Goal: Obtain resource: Download file/media

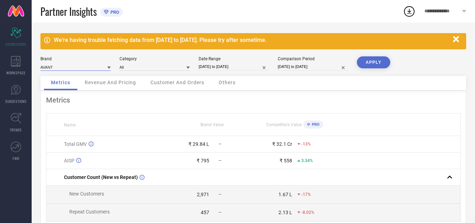
click at [76, 69] on input at bounding box center [75, 66] width 70 height 7
click at [76, 87] on div "CULT" at bounding box center [75, 89] width 70 height 12
click at [152, 65] on input at bounding box center [155, 66] width 70 height 7
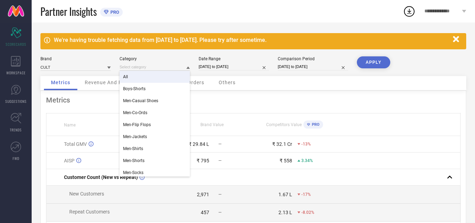
click at [155, 79] on div "All" at bounding box center [155, 77] width 70 height 12
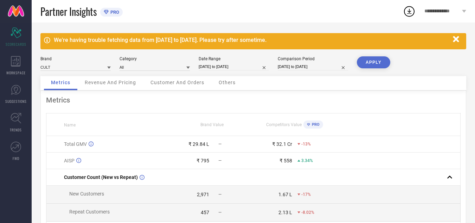
select select "7"
select select "2025"
select select "8"
select select "2025"
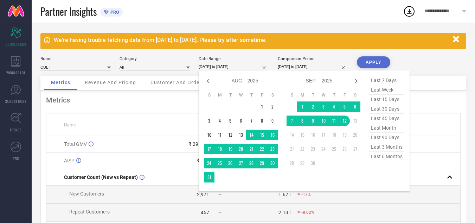
click at [240, 64] on input "[DATE] to [DATE]" at bounding box center [234, 66] width 70 height 7
click at [302, 105] on td "1" at bounding box center [302, 106] width 11 height 11
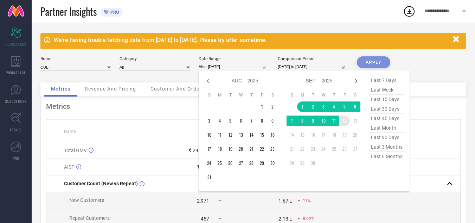
type input "[DATE] to [DATE]"
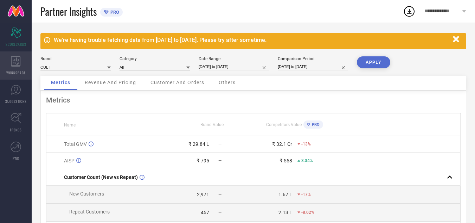
click at [14, 77] on div "WORKSPACE" at bounding box center [16, 65] width 32 height 28
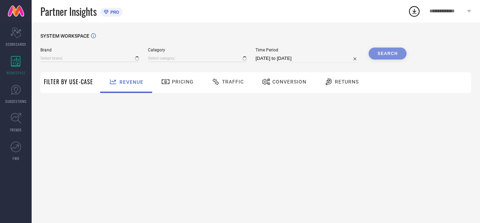
type input "AVANT"
type input "All"
click at [231, 83] on span "Traffic" at bounding box center [233, 82] width 22 height 6
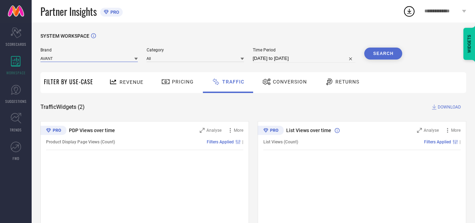
click at [96, 58] on input at bounding box center [88, 58] width 97 height 7
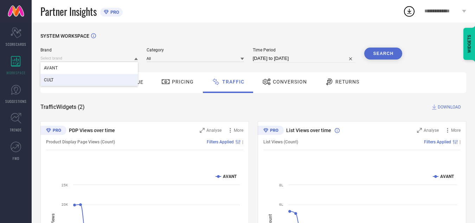
drag, startPoint x: 83, startPoint y: 79, endPoint x: 164, endPoint y: 62, distance: 82.8
click at [84, 79] on div "CULT" at bounding box center [88, 80] width 97 height 12
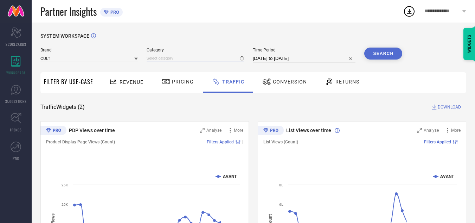
click at [168, 58] on input at bounding box center [195, 58] width 97 height 7
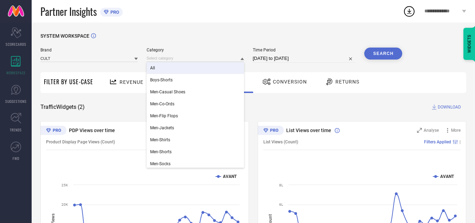
click at [175, 68] on div "All" at bounding box center [195, 68] width 97 height 12
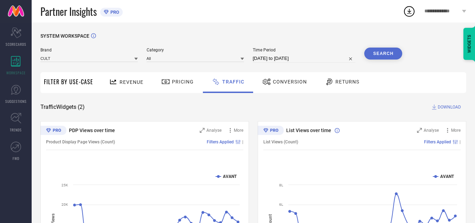
click at [268, 62] on input "[DATE] to [DATE]" at bounding box center [304, 58] width 103 height 8
select select "7"
select select "2025"
select select "8"
select select "2025"
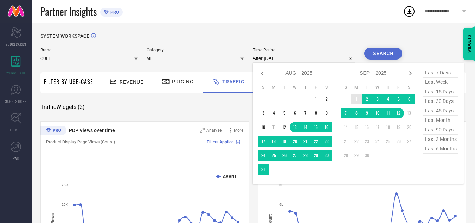
click at [358, 98] on td "1" at bounding box center [356, 99] width 11 height 11
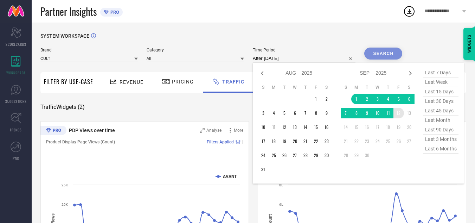
type input "[DATE] to [DATE]"
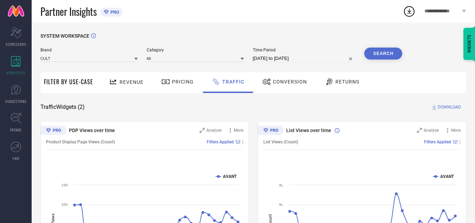
click at [375, 56] on button "Search" at bounding box center [383, 53] width 38 height 12
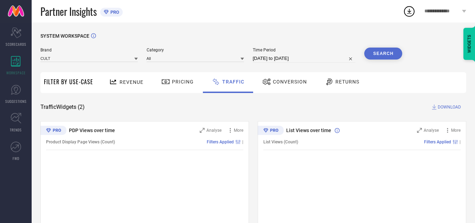
click at [332, 40] on div "SYSTEM WORKSPACE" at bounding box center [253, 40] width 426 height 14
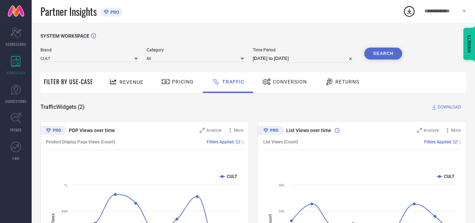
click at [452, 106] on span "DOWNLOAD" at bounding box center [449, 106] width 23 height 7
